Goal: Transaction & Acquisition: Purchase product/service

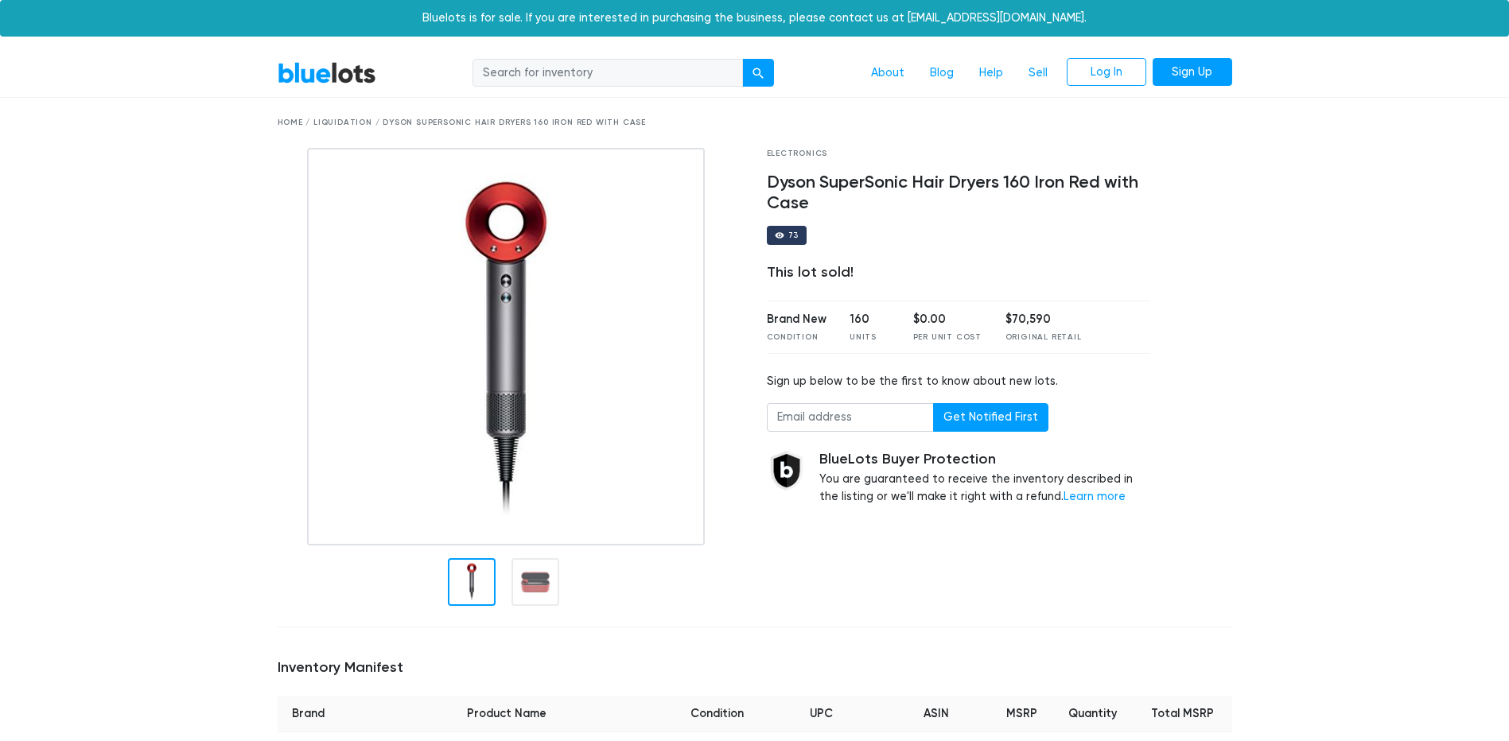
click at [600, 76] on input "search" at bounding box center [607, 73] width 270 height 29
type input "dyson"
click at [767, 77] on button "submit" at bounding box center [758, 73] width 32 height 29
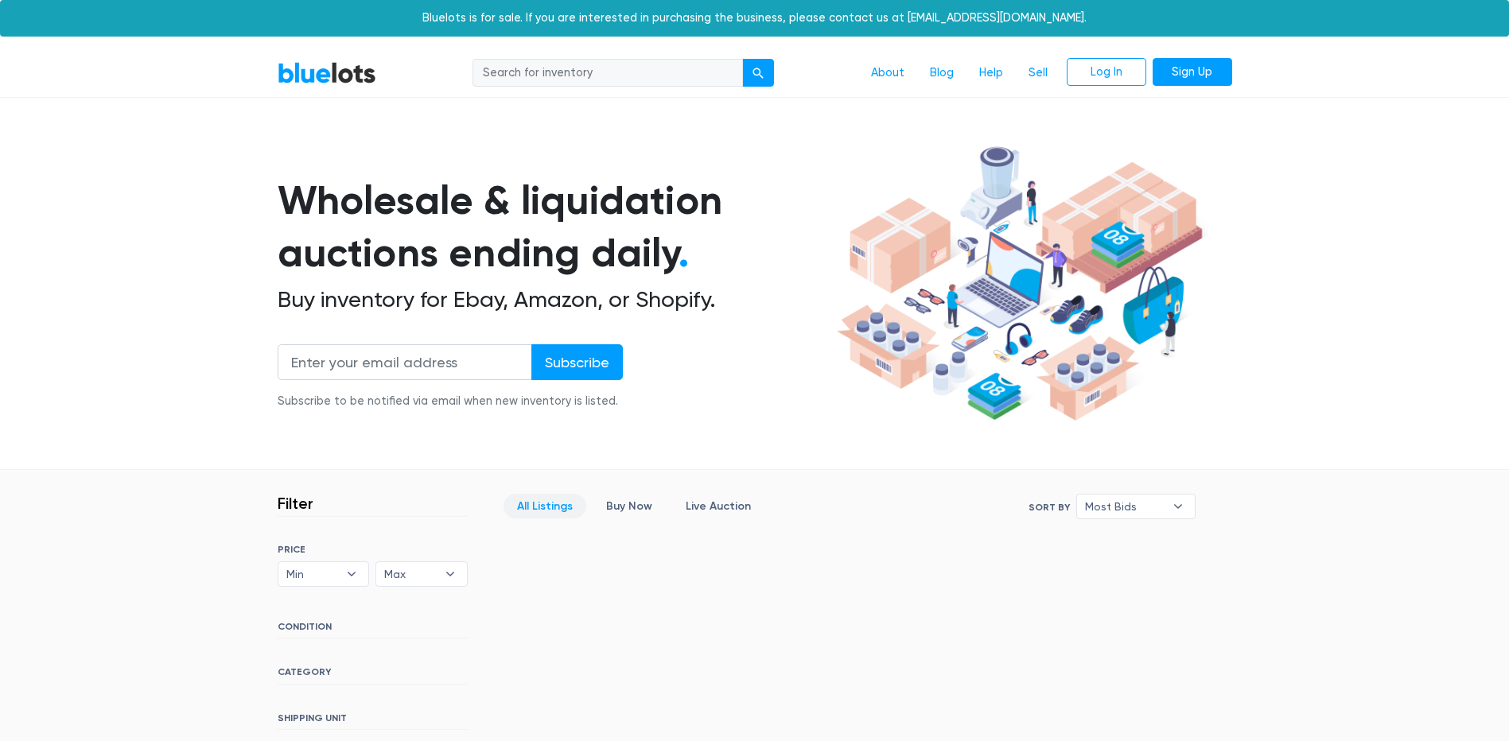
click at [627, 69] on input "search" at bounding box center [607, 73] width 270 height 29
type input "dyson"
click at [766, 78] on button "submit" at bounding box center [758, 73] width 32 height 29
